Goal: Transaction & Acquisition: Book appointment/travel/reservation

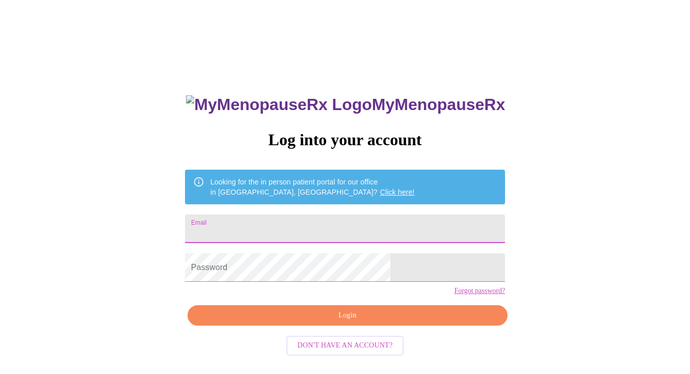
click at [285, 228] on input "Email" at bounding box center [345, 229] width 320 height 29
type input "[EMAIL_ADDRESS][DOMAIN_NAME]"
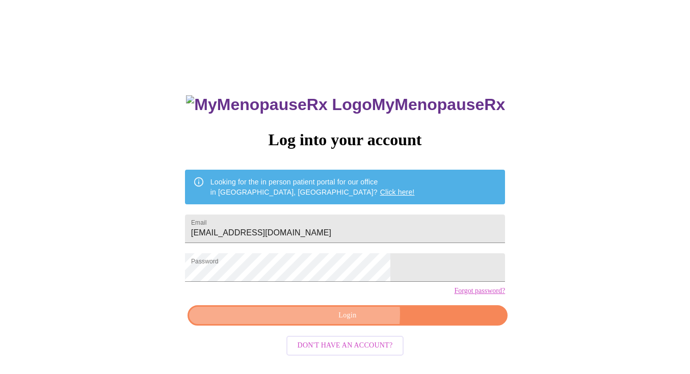
click at [351, 322] on span "Login" at bounding box center [347, 315] width 297 height 13
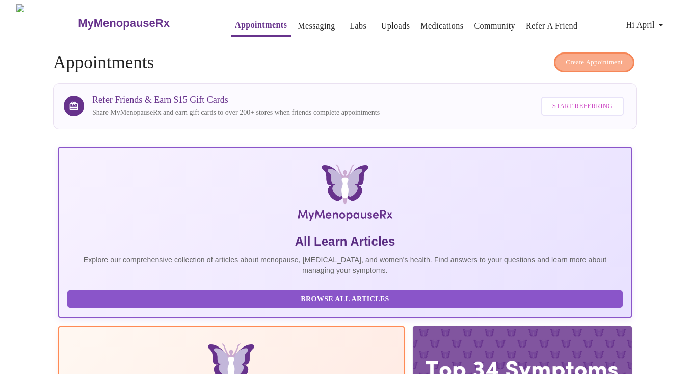
click at [597, 59] on span "Create Appointment" at bounding box center [594, 63] width 57 height 12
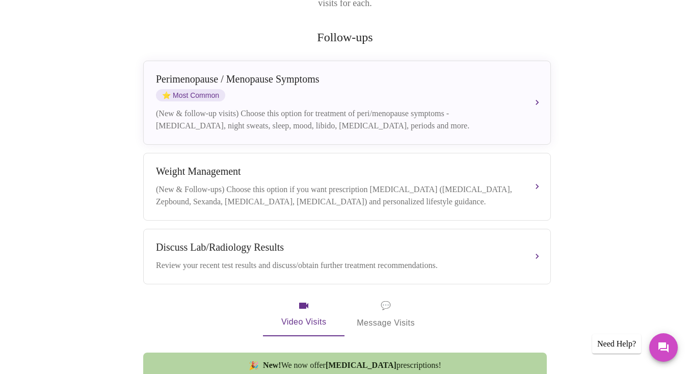
scroll to position [105, 0]
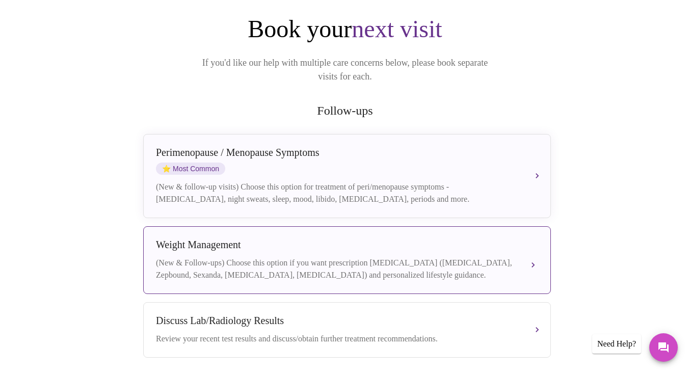
click at [294, 239] on div "Weight Management" at bounding box center [337, 245] width 362 height 12
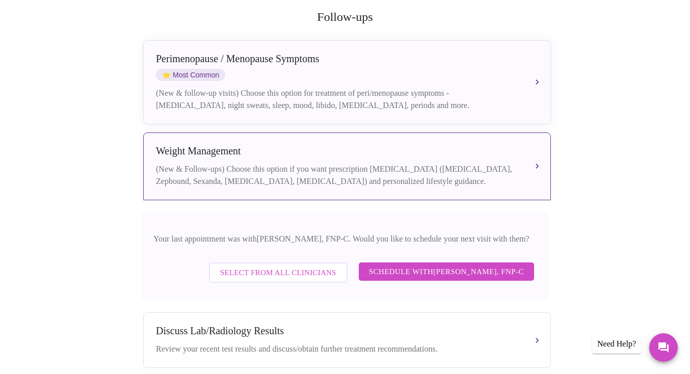
scroll to position [201, 0]
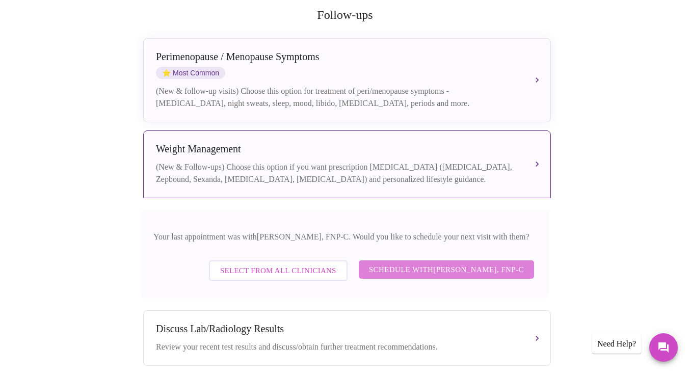
click at [464, 263] on span "Schedule with [PERSON_NAME], FNP-C" at bounding box center [446, 269] width 155 height 13
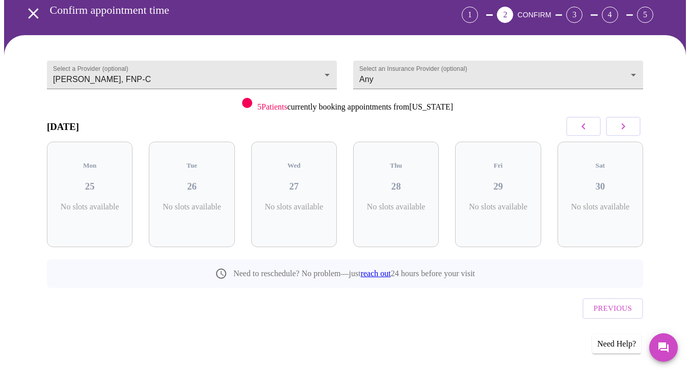
scroll to position [26, 0]
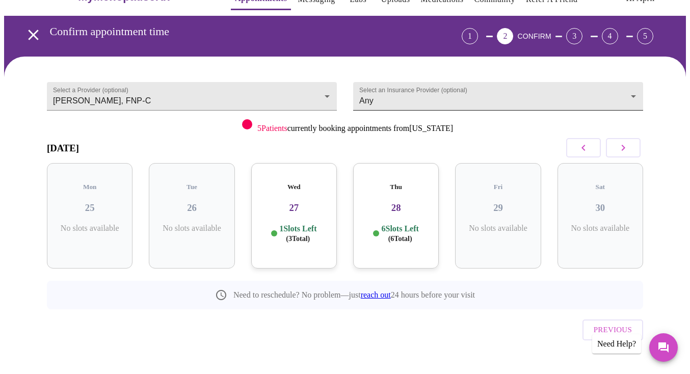
click at [406, 97] on body "MyMenopauseRx Appointments Messaging Labs Uploads Medications Community Refer a…" at bounding box center [345, 185] width 682 height 414
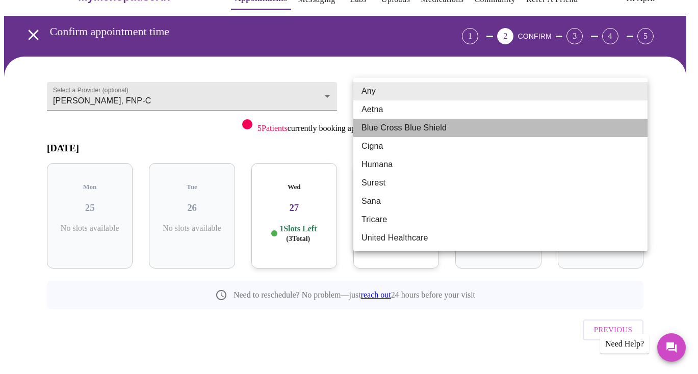
click at [410, 127] on li "Blue Cross Blue Shield" at bounding box center [500, 128] width 294 height 18
type input "Blue Cross Blue Shield"
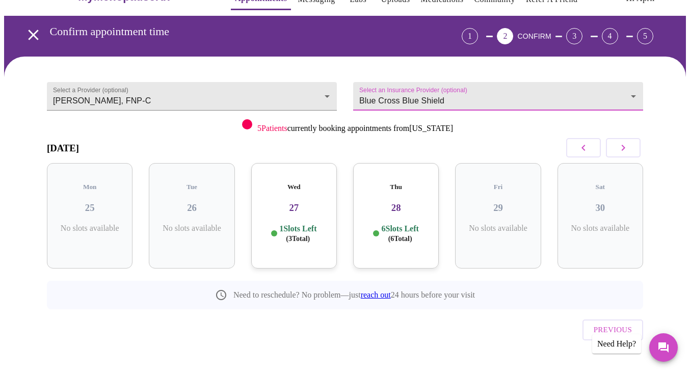
click at [401, 202] on h3 "28" at bounding box center [395, 207] width 69 height 11
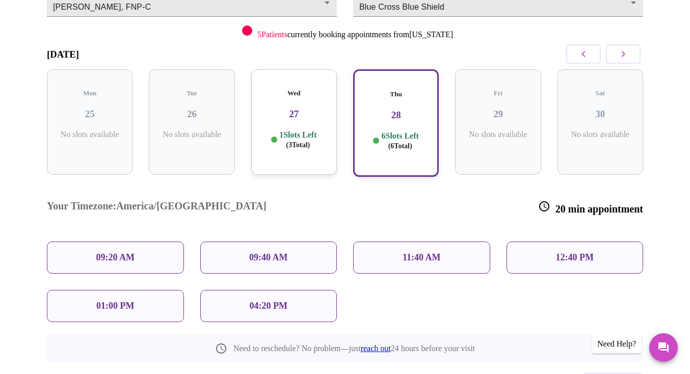
scroll to position [121, 0]
click at [574, 252] on p "12:40 PM" at bounding box center [575, 257] width 38 height 11
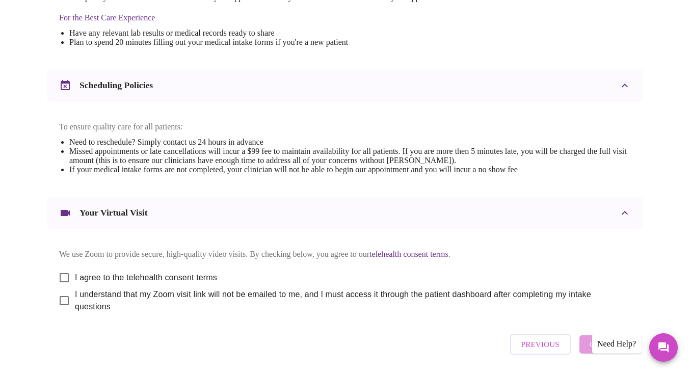
scroll to position [322, 0]
click at [61, 284] on input "I agree to the telehealth consent terms" at bounding box center [64, 277] width 21 height 21
checkbox input "true"
click at [59, 310] on input "I understand that my Zoom visit link will not be emailed to me, and I must acce…" at bounding box center [64, 299] width 21 height 21
checkbox input "true"
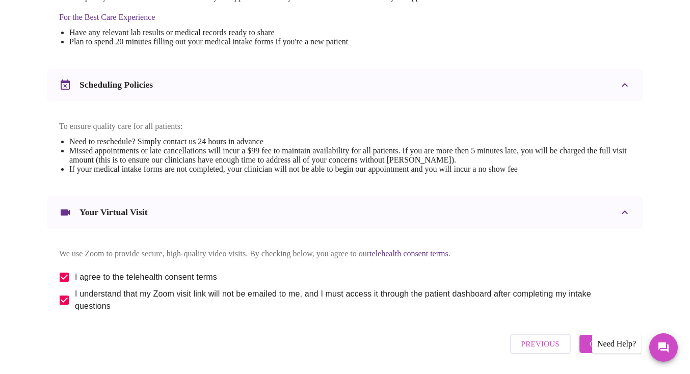
click at [247, 337] on div "[DATE] 12:40 pm - 1:00 pm We're excited to help you feel better! Join over 3,00…" at bounding box center [345, 70] width 596 height 578
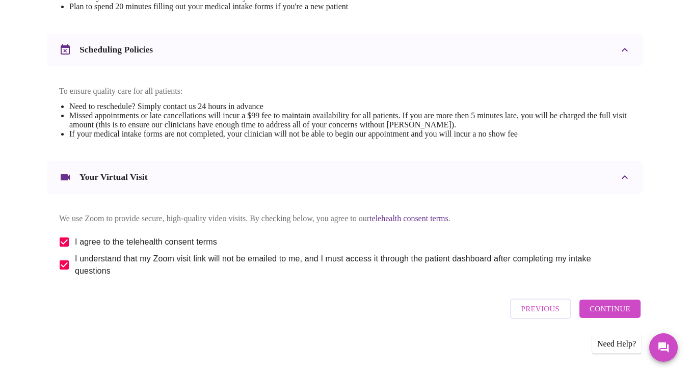
scroll to position [367, 0]
click at [619, 313] on span "Continue" at bounding box center [610, 308] width 41 height 13
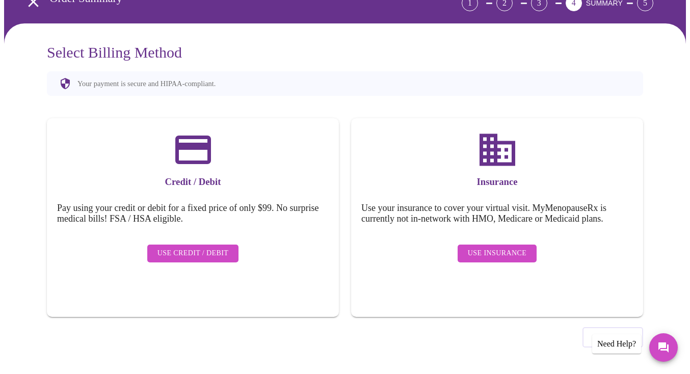
click at [183, 247] on span "Use Credit / Debit" at bounding box center [192, 253] width 71 height 13
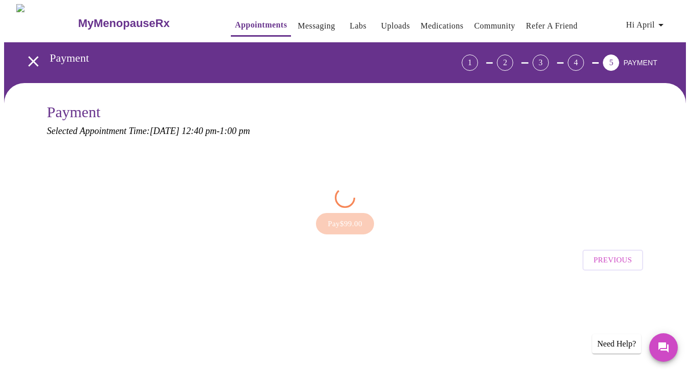
scroll to position [0, 0]
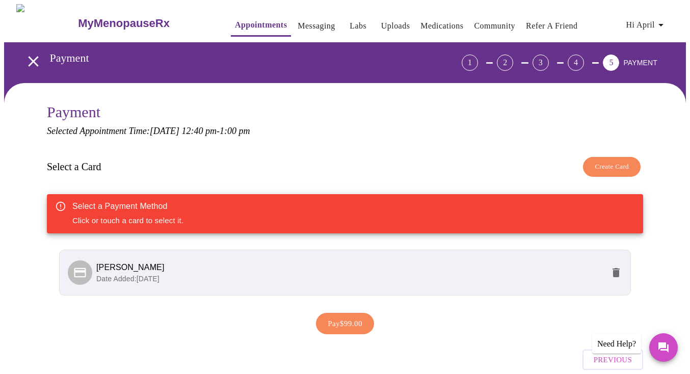
click at [128, 263] on span "[PERSON_NAME]" at bounding box center [130, 267] width 68 height 9
click at [129, 279] on span "Date Added: [DATE]" at bounding box center [127, 279] width 63 height 8
click at [362, 320] on span "Pay $99.00" at bounding box center [345, 323] width 35 height 13
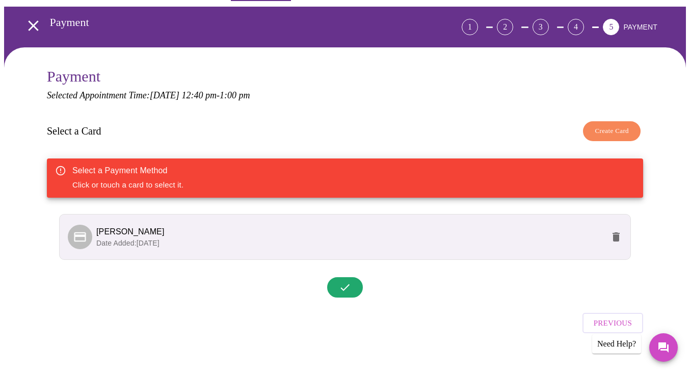
scroll to position [42, 0]
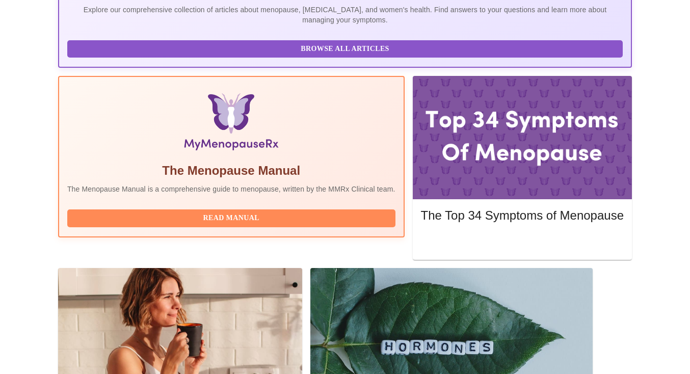
scroll to position [252, 0]
